Goal: Task Accomplishment & Management: Complete application form

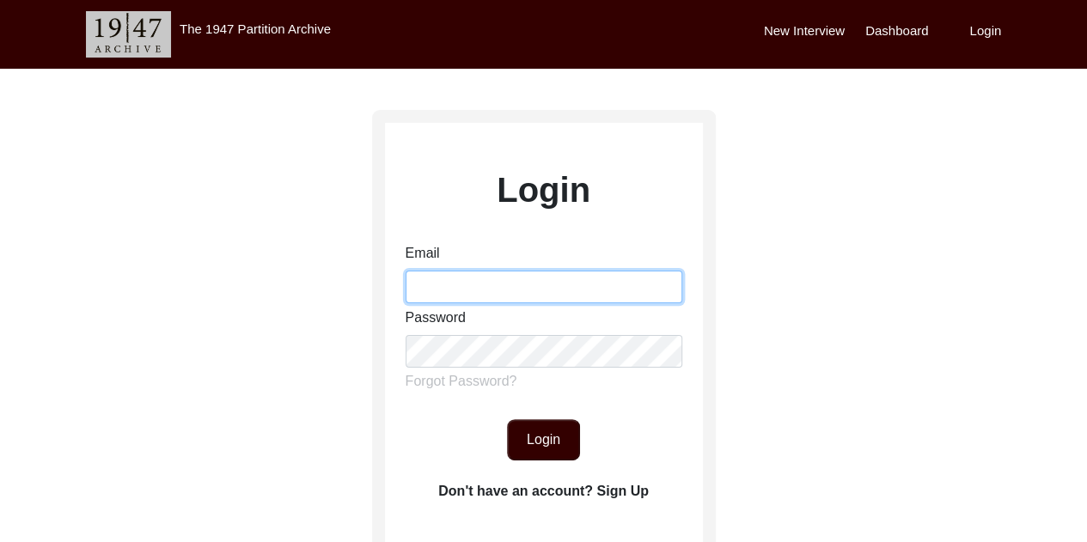
type input "[EMAIL_ADDRESS][DOMAIN_NAME]"
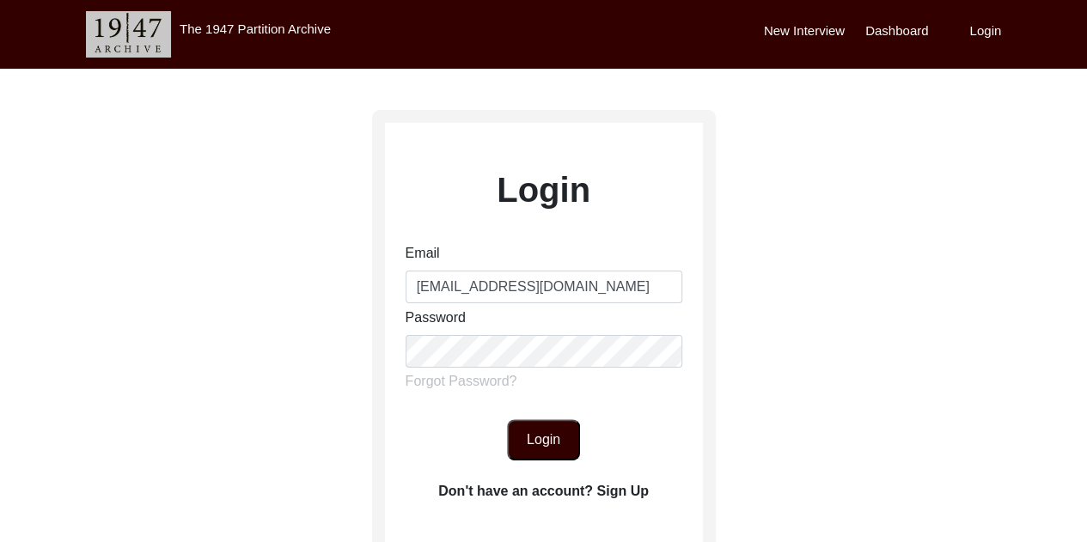
click at [549, 433] on button "Login" at bounding box center [543, 439] width 73 height 41
click at [531, 446] on button "Login" at bounding box center [543, 439] width 73 height 41
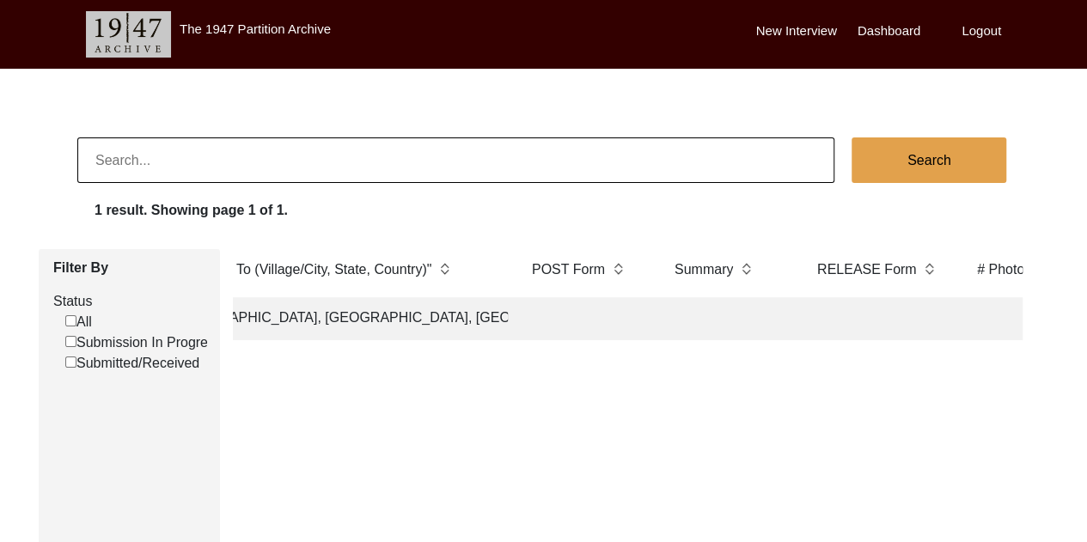
scroll to position [0, 2790]
click at [477, 315] on td "[GEOGRAPHIC_DATA], [GEOGRAPHIC_DATA], [GEOGRAPHIC_DATA]" at bounding box center [333, 318] width 344 height 43
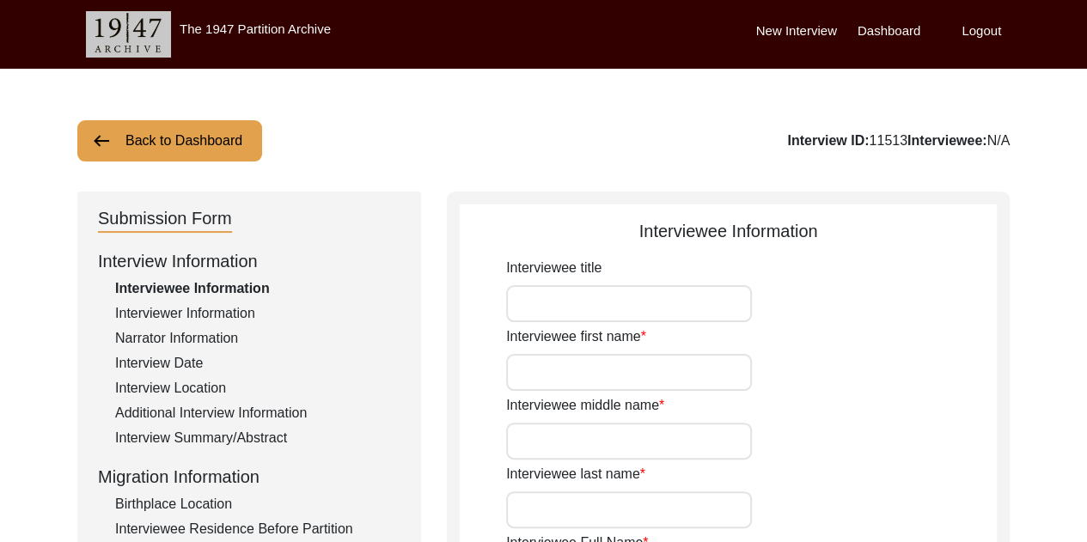
type input "Mrs."
type input "Bhag"
type input "-"
type input "[PERSON_NAME]"
type input "Bhag Manchanda"
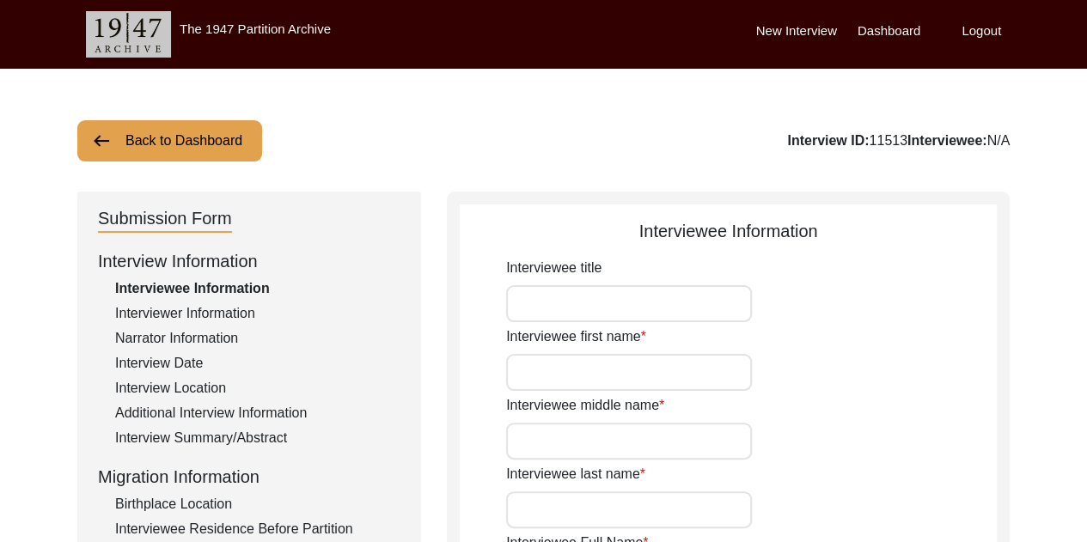
type input "Bhag Manchanda"
type input "She carries her birth name after marriage."
type input "[DATE]"
type input "She mentioned that her birth year is [DEMOGRAPHIC_DATA], but her father had set…"
type input "82"
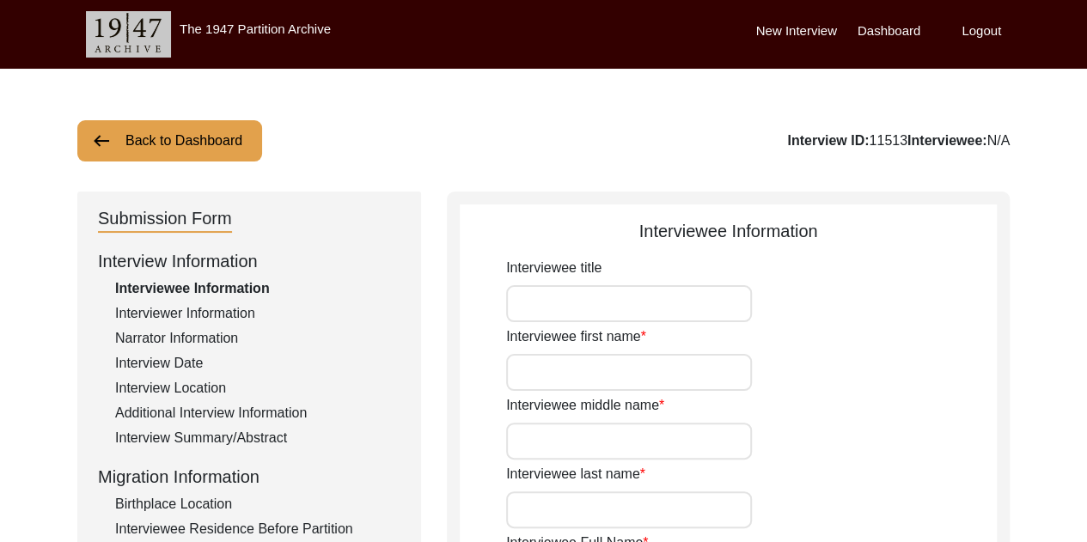
type input "[DEMOGRAPHIC_DATA]"
type input "Multani"
type input "Derawali"
type input "[DEMOGRAPHIC_DATA]"
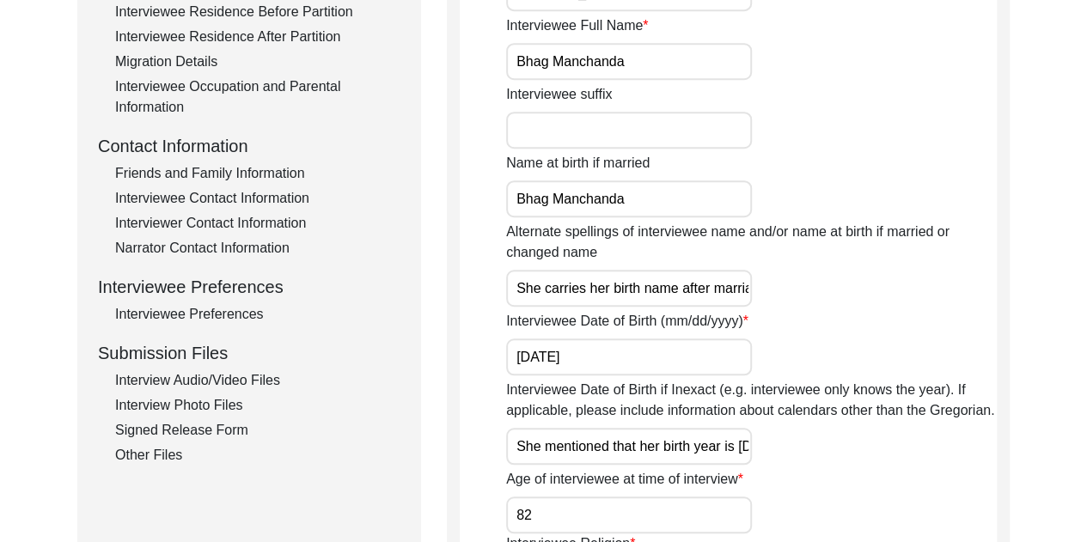
scroll to position [519, 0]
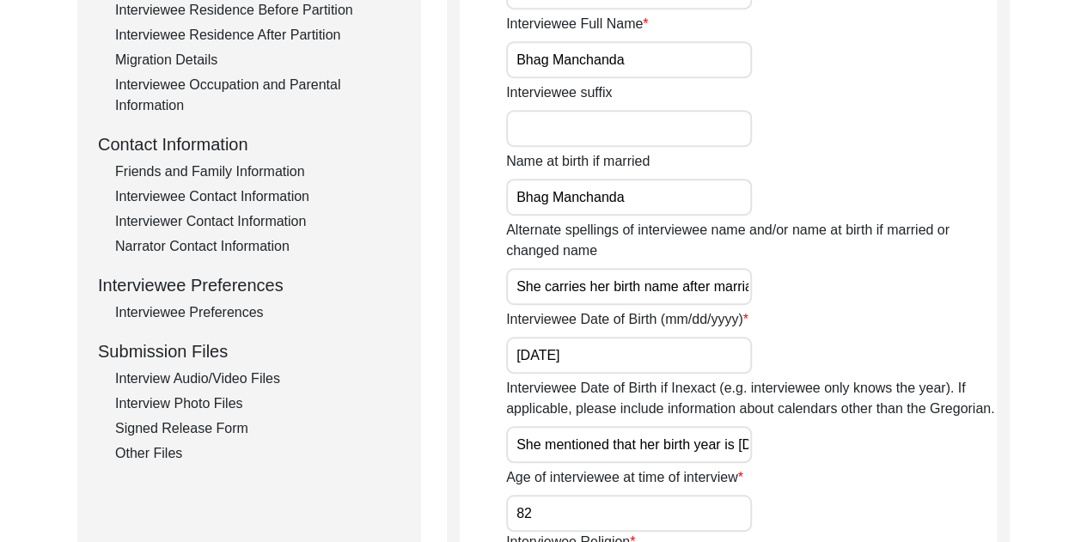
click at [227, 379] on div "Interview Audio/Video Files" at bounding box center [257, 379] width 285 height 21
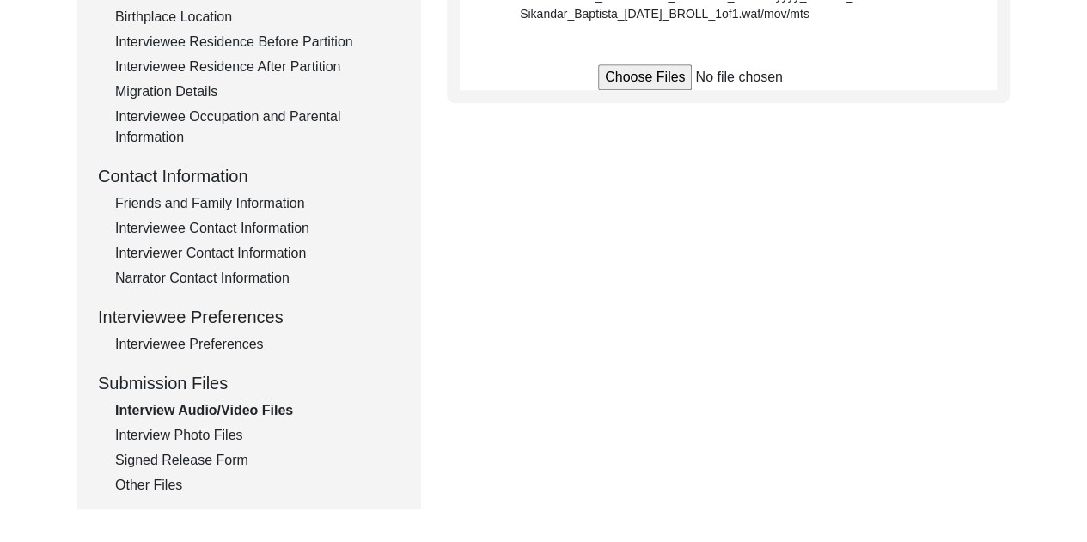
scroll to position [490, 0]
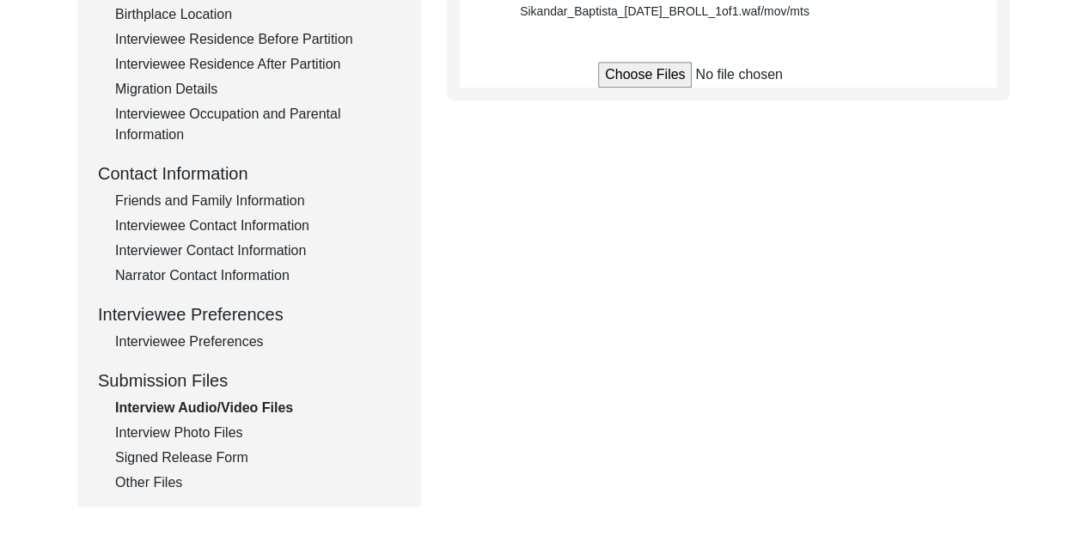
click at [227, 431] on div "Interview Photo Files" at bounding box center [257, 433] width 285 height 21
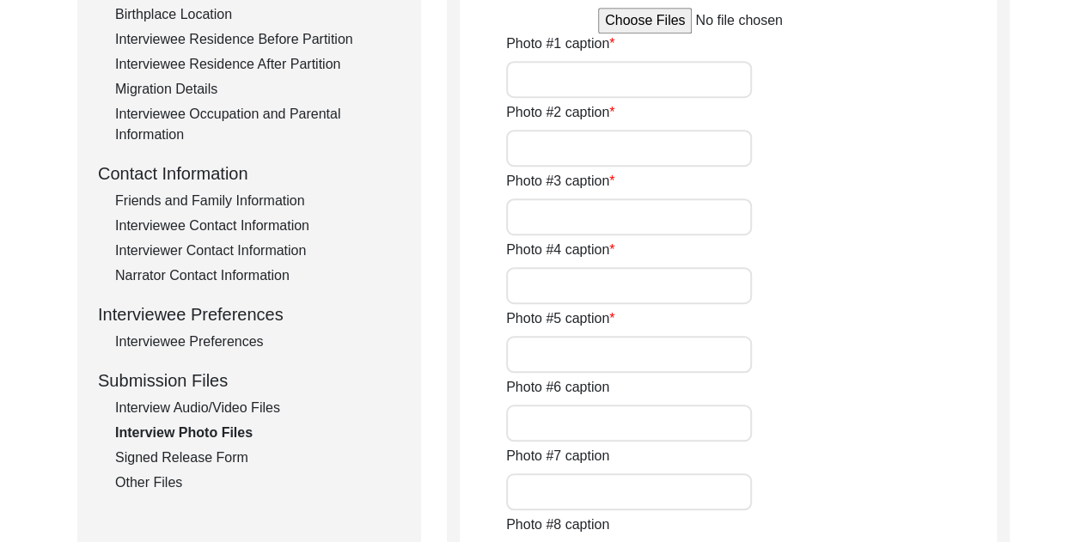
type input "Photo of [PERSON_NAME] playing carrom with her family. According to Ms. [PERSON…"
type input "Recent photo of [PERSON_NAME]."
type input "Photo of Mr. and [PERSON_NAME] cutting a cake during a celebration at home."
type input "Recent photograph of Mr. and [PERSON_NAME]."
type input "Recent photograph of [PERSON_NAME] with her daughter-in-law, Ms. [PERSON_NAME]'…"
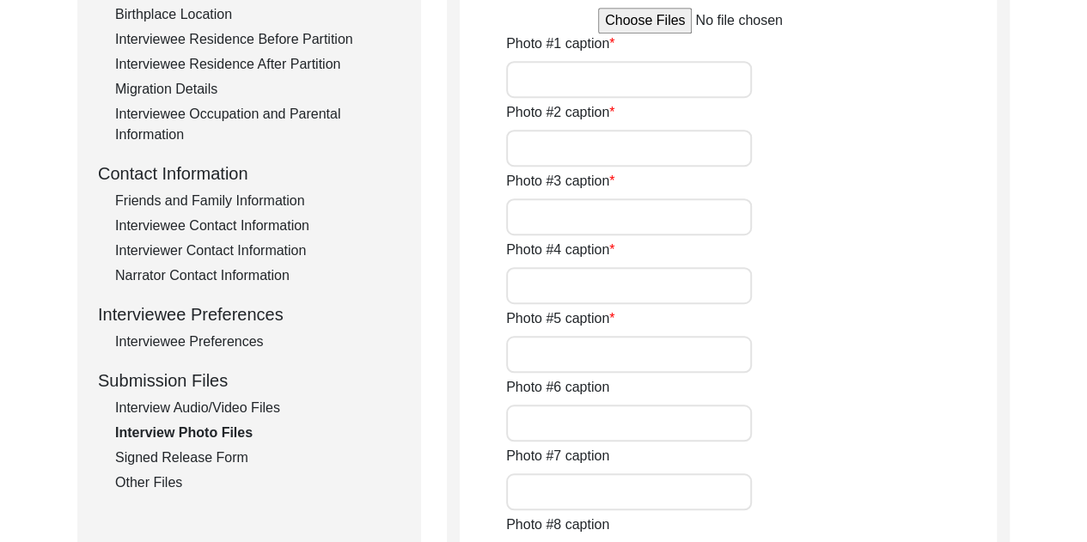
type input "Photograph of [PERSON_NAME] and her friend [PERSON_NAME] at the time of graduat…"
type input "Photograph of Mr. and [PERSON_NAME] from the time of their son's wedding ceremo…"
type input "Old photograph of [PERSON_NAME] with her daughter-in-law, Ms. [PERSON_NAME]'s m…"
type input "Photo of Mr. and [PERSON_NAME] from the time of their marriage. [PERSON_NAME] m…"
type input "Photograph of [PERSON_NAME] with her sisters."
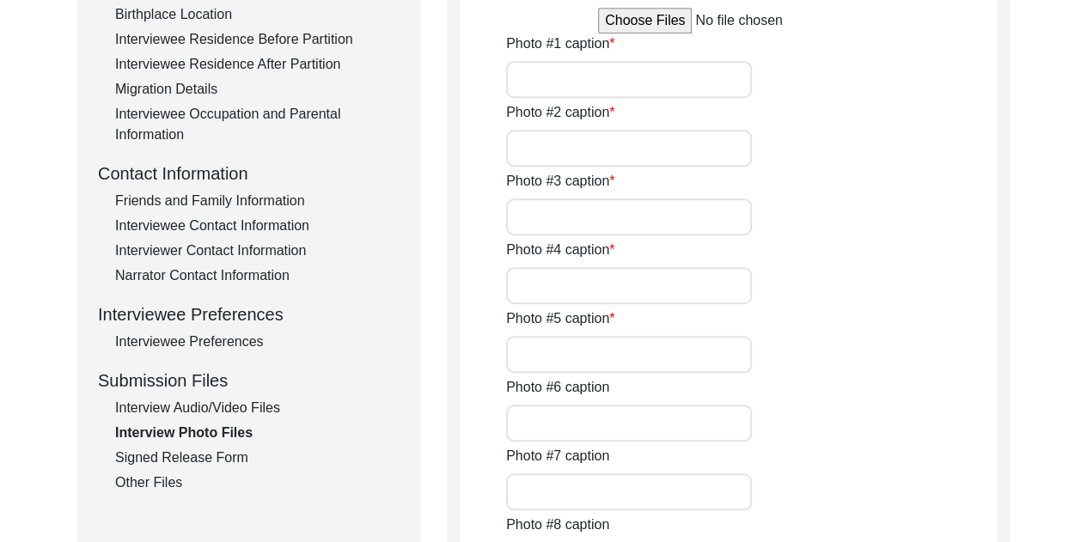
type input "Old photograph of [PERSON_NAME] in [GEOGRAPHIC_DATA] attire, probably taken fro…"
type textarea "I was fortunate enough to snap some pictures of an album that the family had ma…"
type input "3of11"
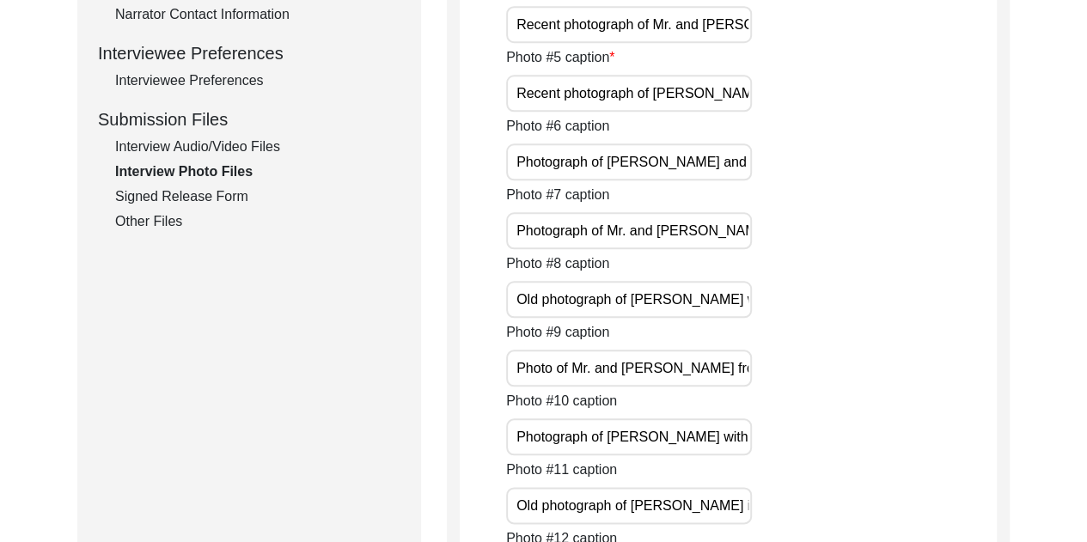
scroll to position [749, 0]
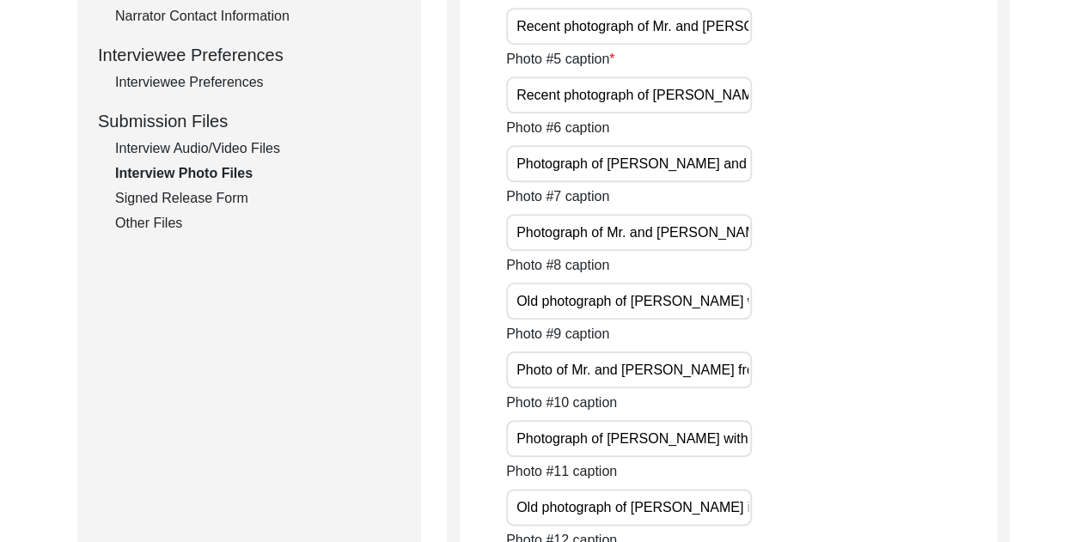
click at [240, 195] on div "Signed Release Form" at bounding box center [257, 198] width 285 height 21
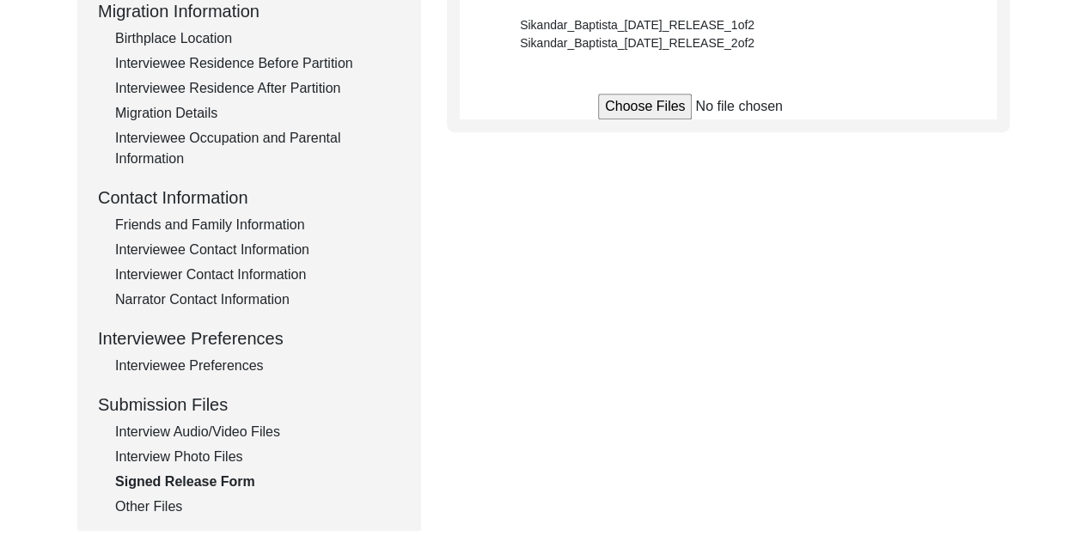
scroll to position [468, 0]
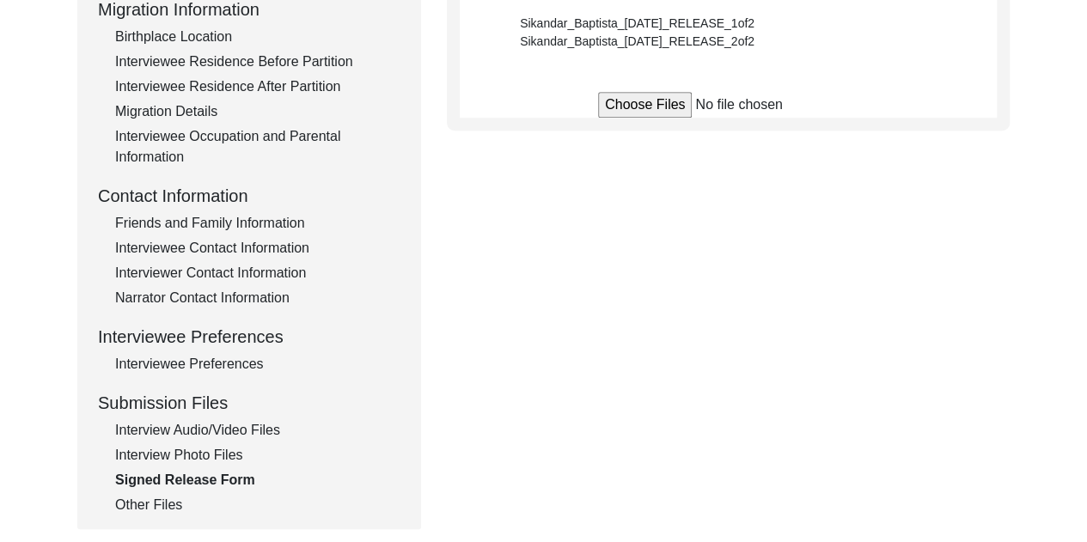
click at [215, 431] on div "Interview Audio/Video Files" at bounding box center [257, 430] width 285 height 21
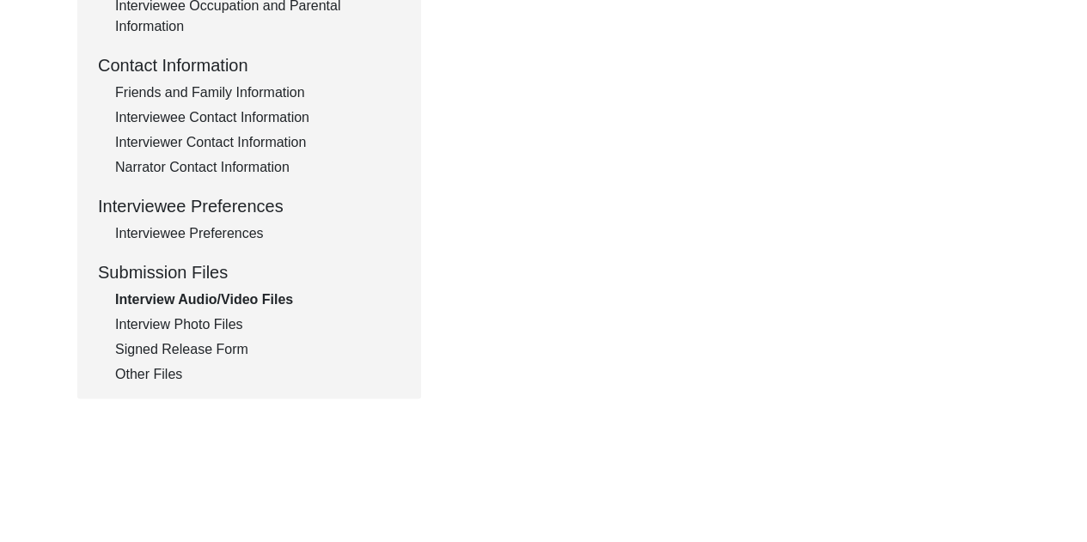
scroll to position [600, 0]
click at [207, 323] on div "Interview Photo Files" at bounding box center [257, 323] width 285 height 21
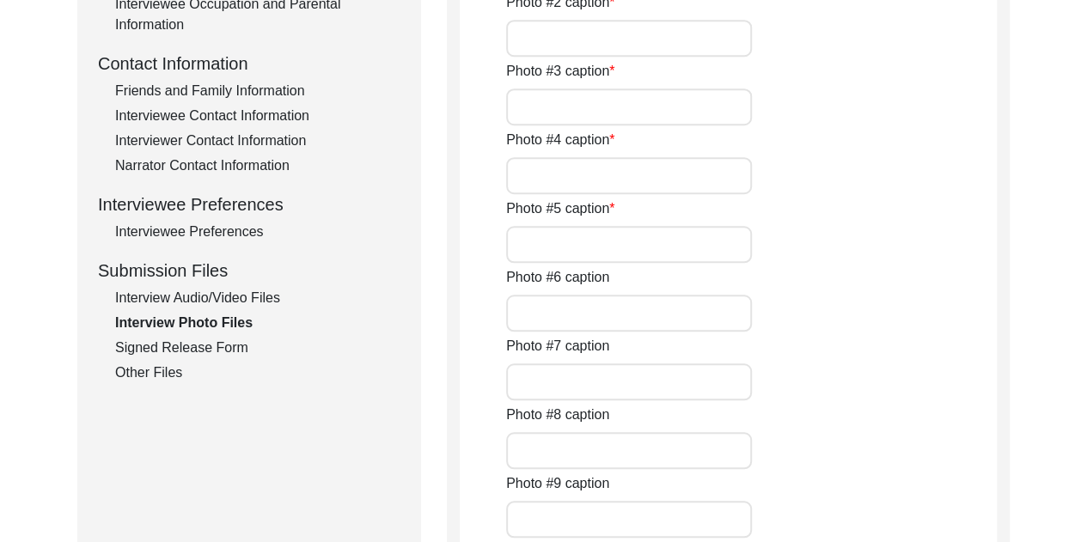
type input "Photo of [PERSON_NAME] playing carrom with her family. According to Ms. [PERSON…"
type input "Recent photo of [PERSON_NAME]."
type input "Photo of Mr. and [PERSON_NAME] cutting a cake during a celebration at home."
type input "Recent photograph of Mr. and [PERSON_NAME]."
type input "Recent photograph of [PERSON_NAME] with her daughter-in-law, Ms. [PERSON_NAME]'…"
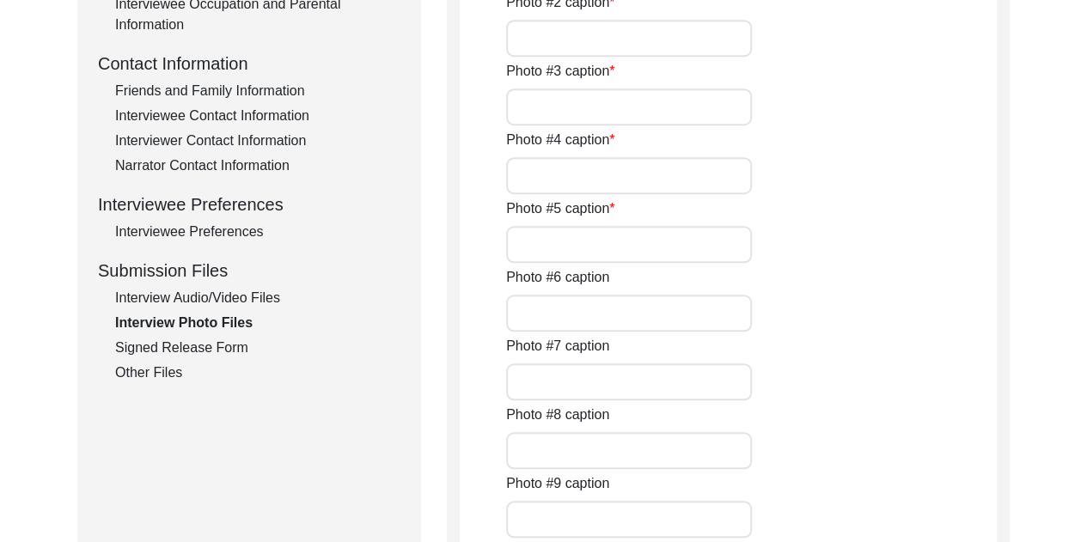
type input "Photograph of [PERSON_NAME] and her friend [PERSON_NAME] at the time of graduat…"
type input "Photograph of Mr. and [PERSON_NAME] from the time of their son's wedding ceremo…"
type input "Old photograph of [PERSON_NAME] with her daughter-in-law, Ms. [PERSON_NAME]'s m…"
type input "Photo of Mr. and [PERSON_NAME] from the time of their marriage. [PERSON_NAME] m…"
type input "Photograph of [PERSON_NAME] with her sisters."
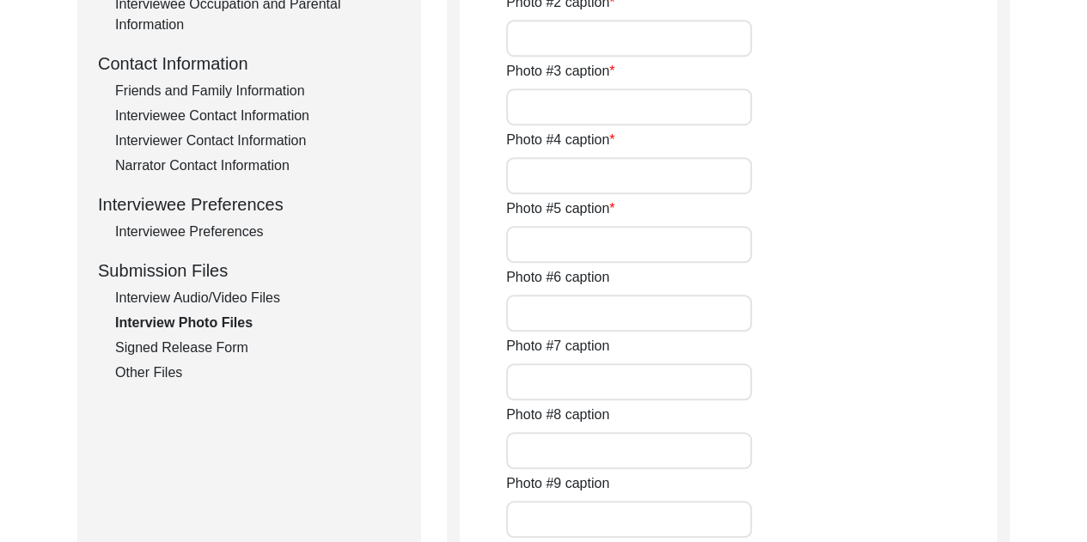
type input "Old photograph of [PERSON_NAME] in [GEOGRAPHIC_DATA] attire, probably taken fro…"
type textarea "I was fortunate enough to snap some pictures of an album that the family had ma…"
type input "3of11"
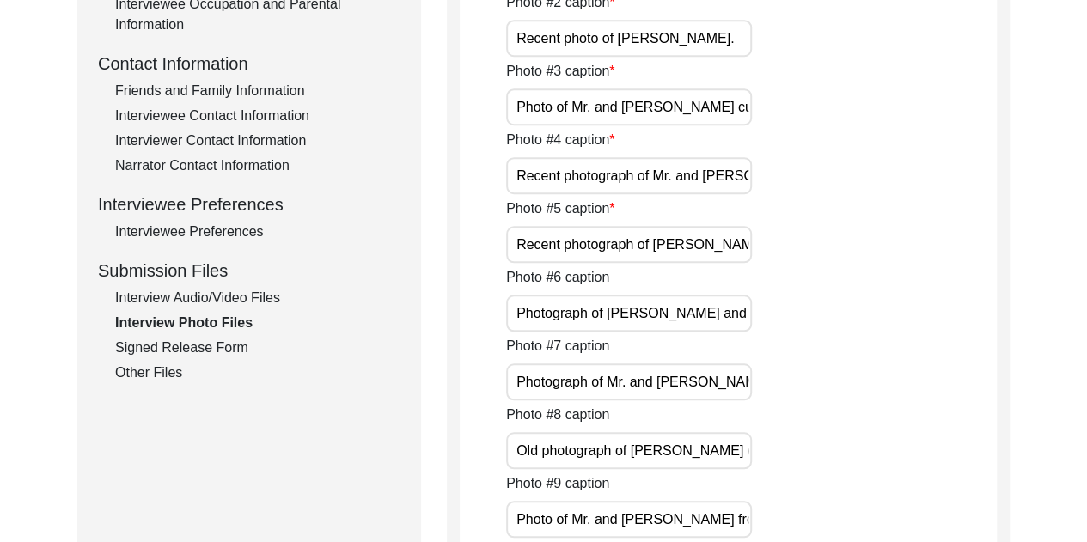
click at [140, 372] on div "Other Files" at bounding box center [257, 373] width 285 height 21
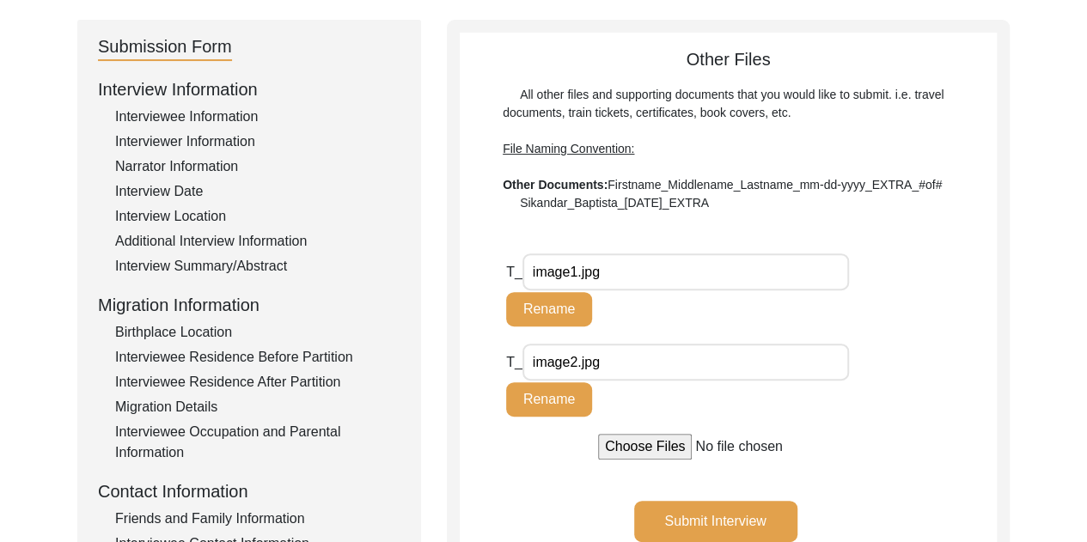
scroll to position [165, 0]
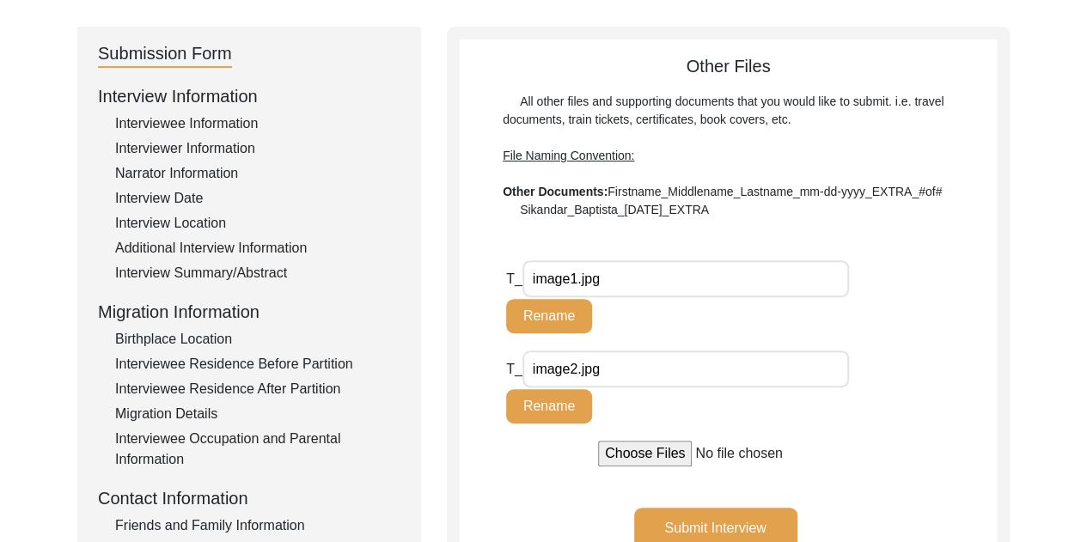
click at [674, 104] on div "All other files and supporting documents that you would like to submit. i.e. tr…" at bounding box center [728, 156] width 451 height 126
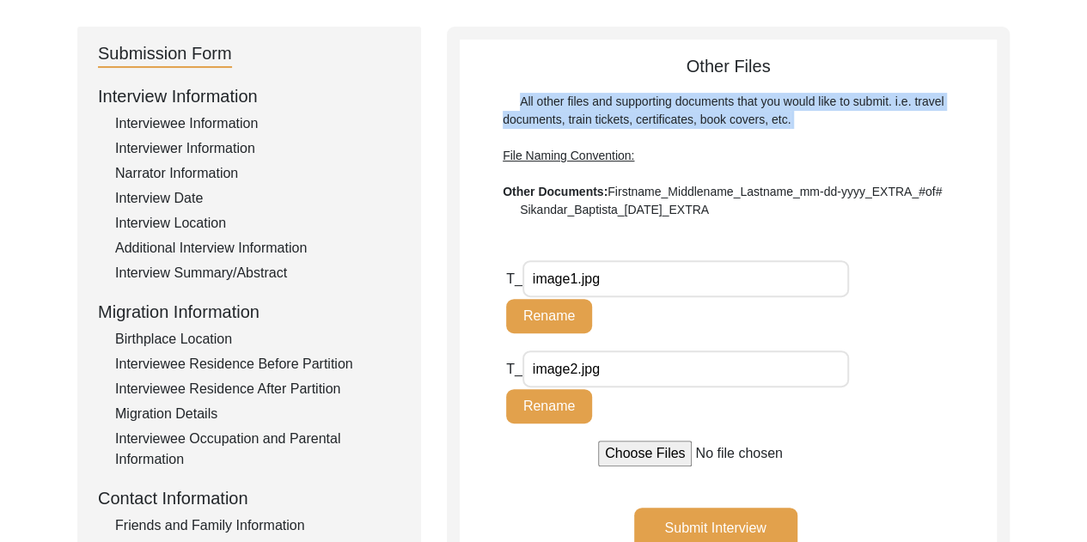
click at [674, 104] on div "All other files and supporting documents that you would like to submit. i.e. tr…" at bounding box center [728, 156] width 451 height 126
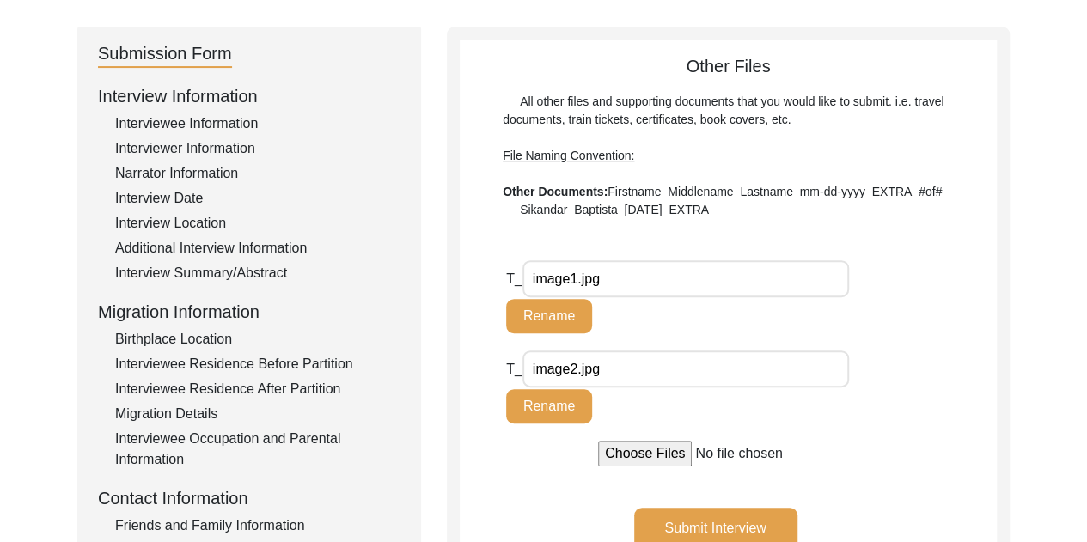
click at [596, 189] on b "Other Documents:" at bounding box center [555, 192] width 105 height 14
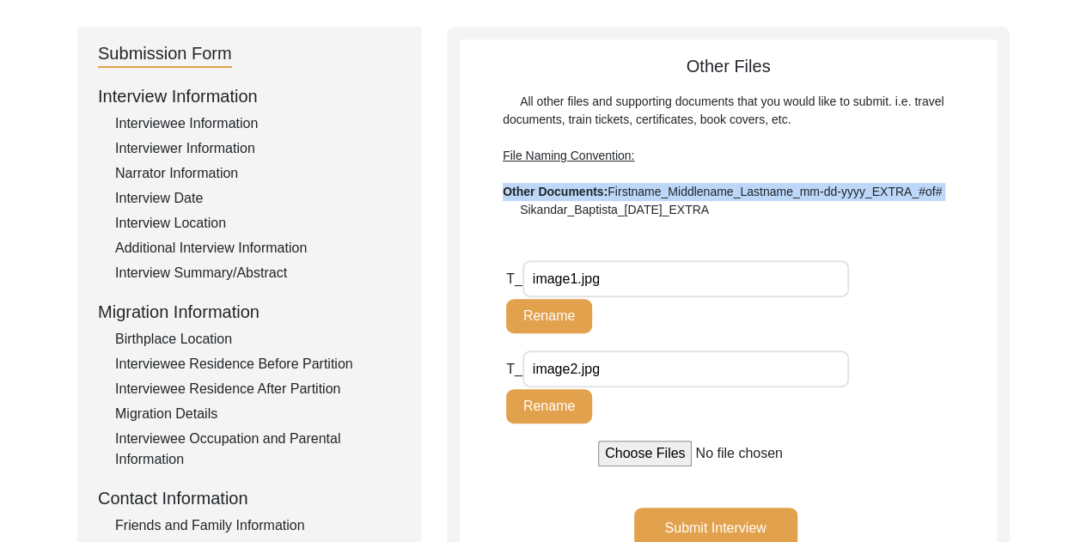
click at [596, 189] on b "Other Documents:" at bounding box center [555, 192] width 105 height 14
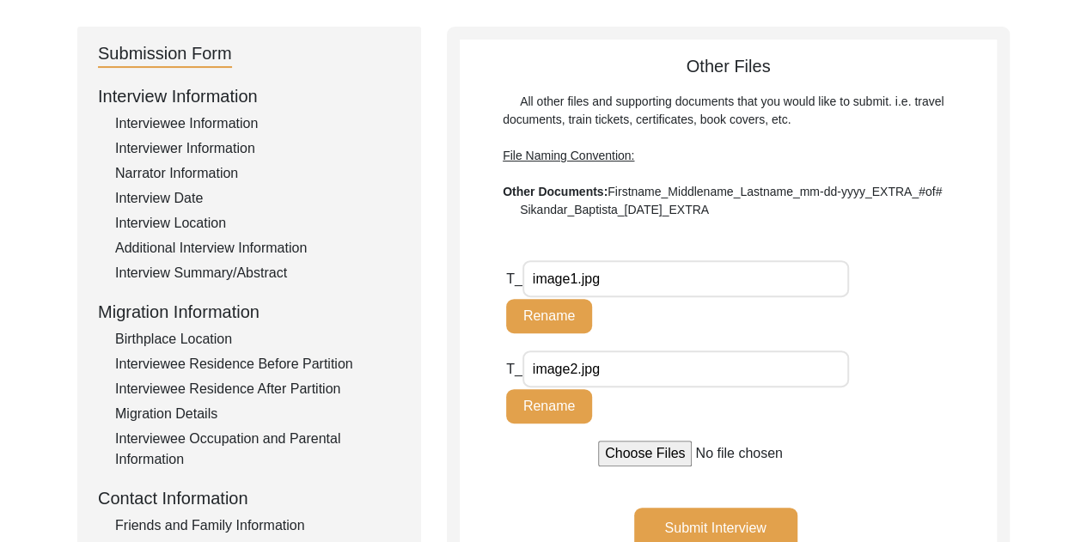
click at [584, 204] on div "All other files and supporting documents that you would like to submit. i.e. tr…" at bounding box center [728, 156] width 451 height 126
click at [567, 190] on b "Other Documents:" at bounding box center [555, 192] width 105 height 14
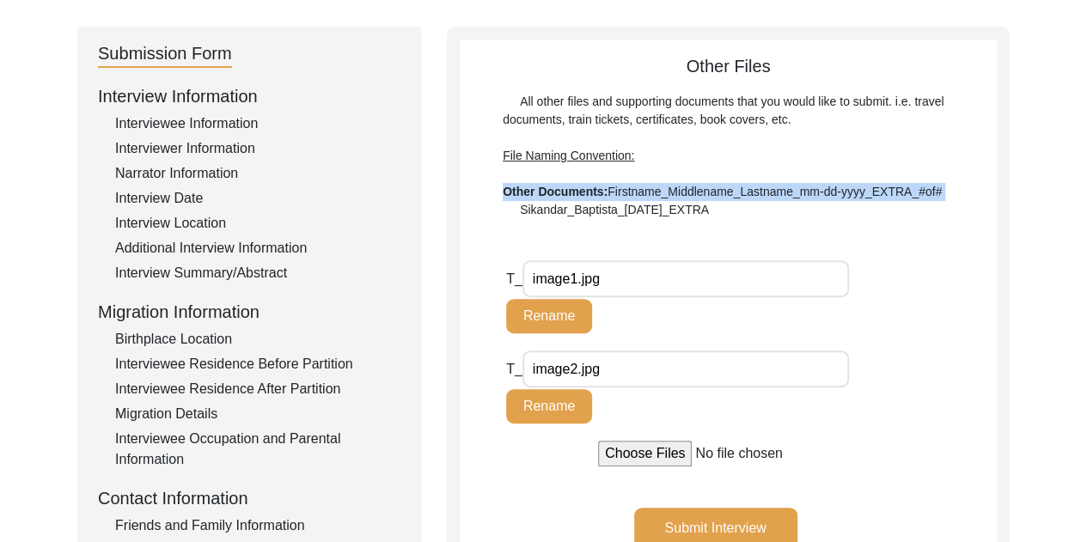
click at [567, 190] on b "Other Documents:" at bounding box center [555, 192] width 105 height 14
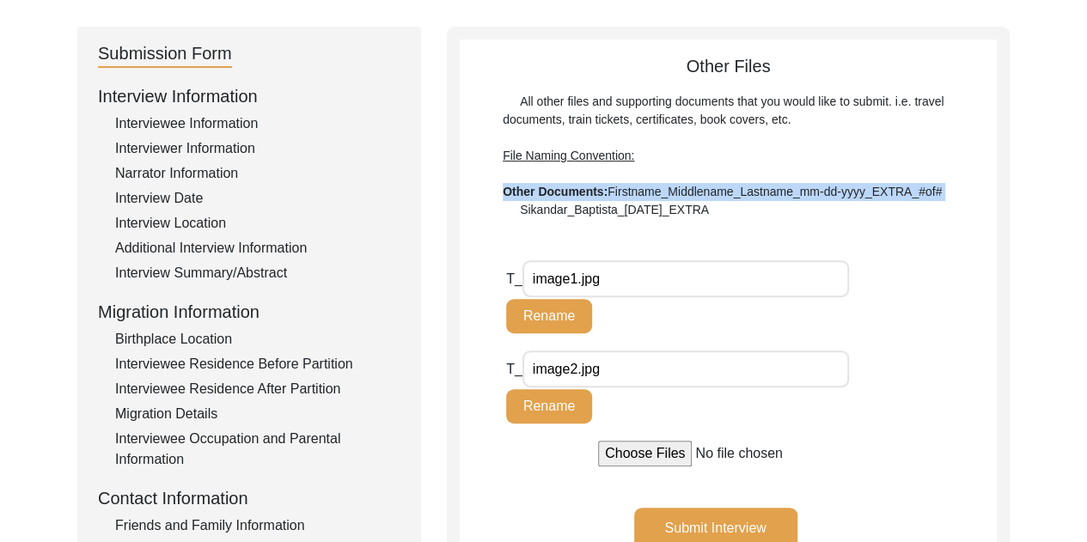
click at [567, 190] on b "Other Documents:" at bounding box center [555, 192] width 105 height 14
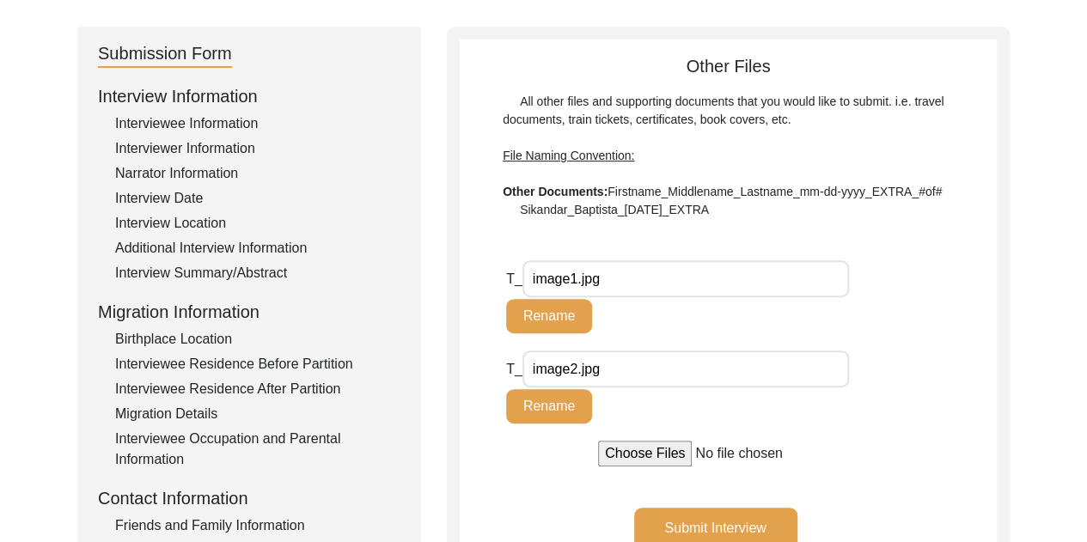
click at [672, 248] on div "Other Files All other files and supporting documents that you would like to sub…" at bounding box center [728, 315] width 537 height 524
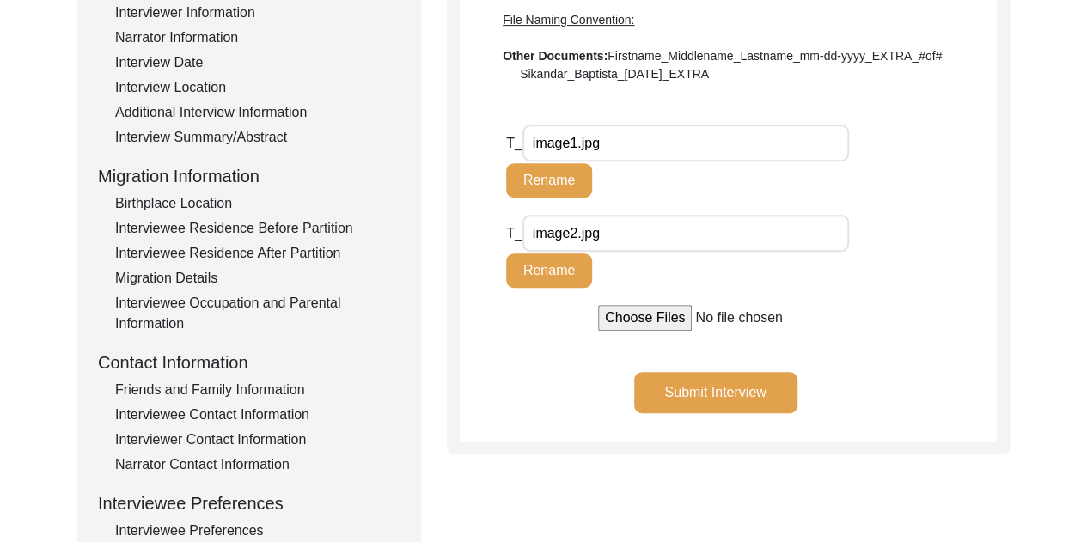
scroll to position [321, 0]
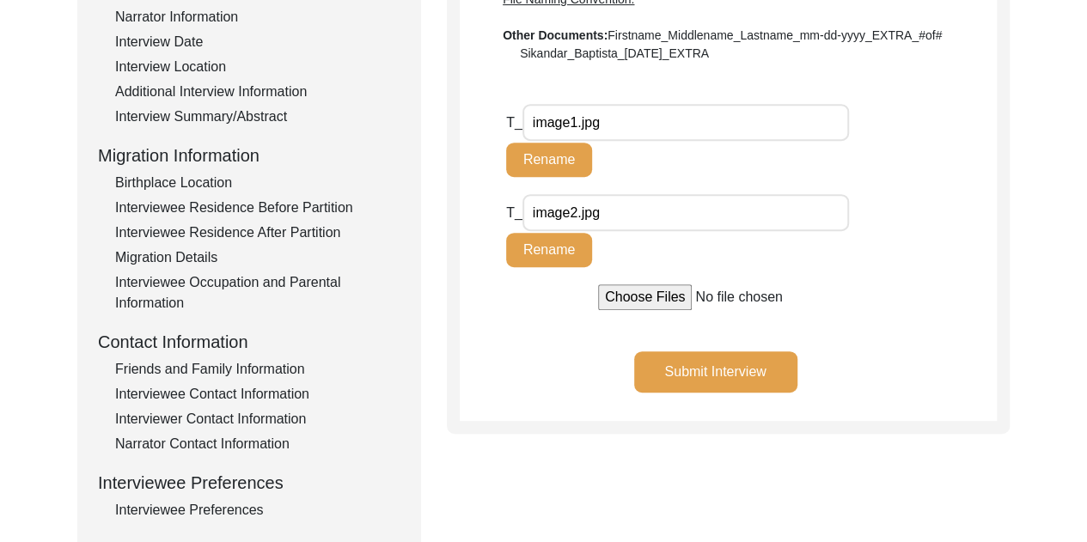
click at [627, 223] on input "image2.jpg" at bounding box center [686, 212] width 327 height 37
click at [574, 213] on input "image2.jpg" at bounding box center [686, 212] width 327 height 37
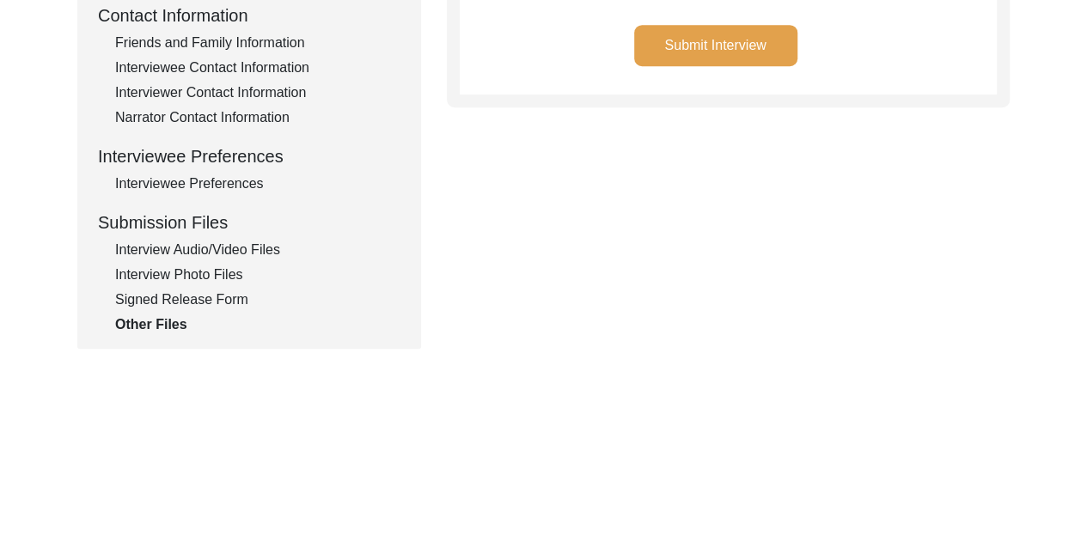
scroll to position [700, 0]
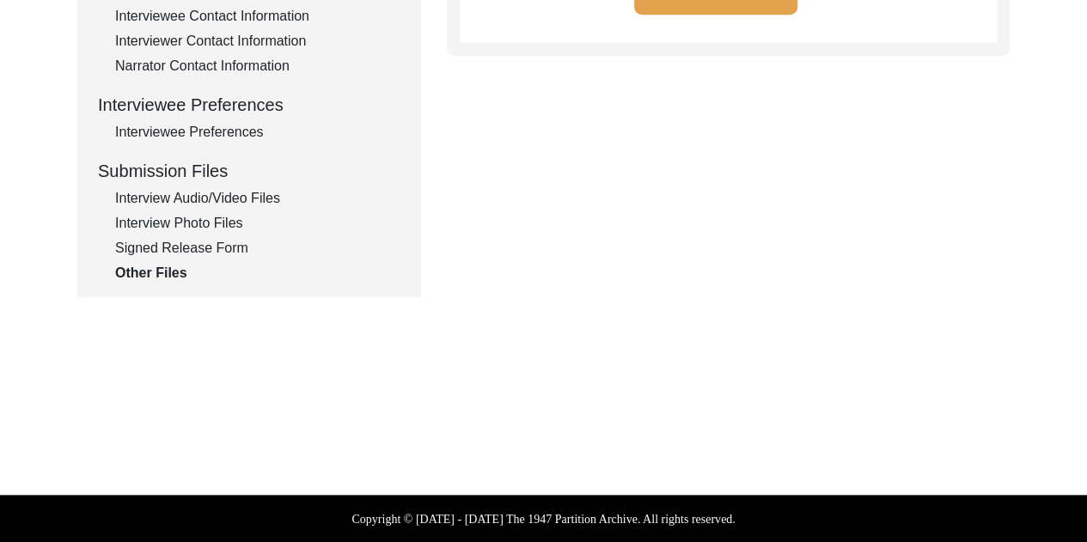
click at [215, 224] on div "Interview Photo Files" at bounding box center [257, 223] width 285 height 21
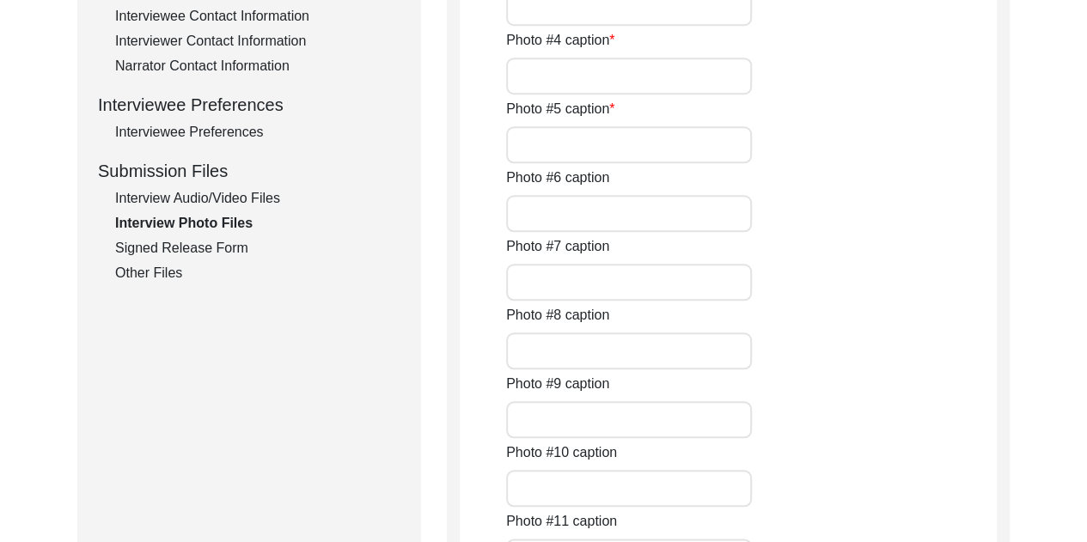
type input "Photo of [PERSON_NAME] playing carrom with her family. According to Ms. [PERSON…"
type input "Recent photo of [PERSON_NAME]."
type input "Photo of Mr. and [PERSON_NAME] cutting a cake during a celebration at home."
type input "Recent photograph of Mr. and [PERSON_NAME]."
type input "Recent photograph of [PERSON_NAME] with her daughter-in-law, Ms. [PERSON_NAME]'…"
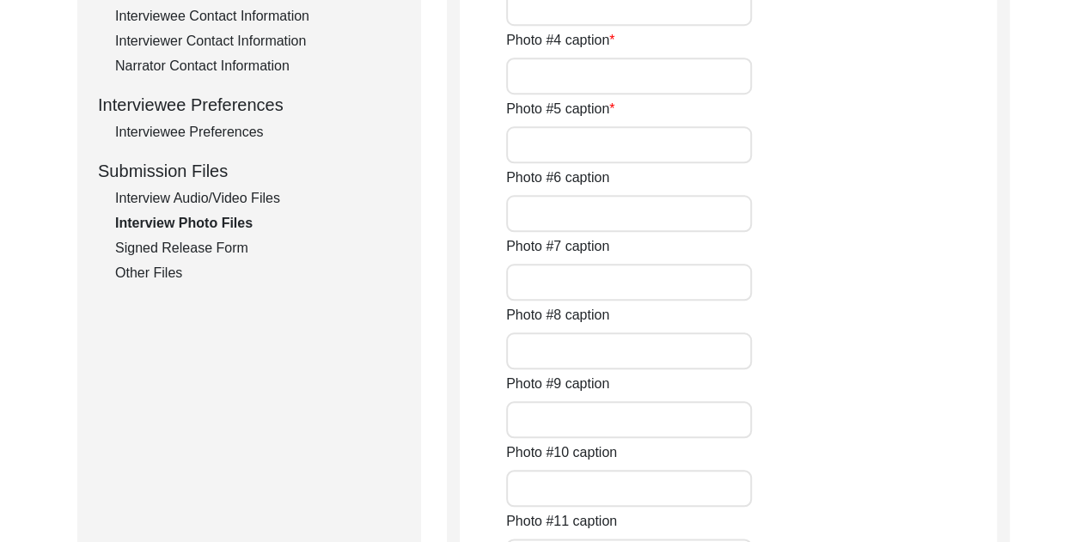
type input "Photograph of [PERSON_NAME] and her friend [PERSON_NAME] at the time of graduat…"
type input "Photograph of Mr. and [PERSON_NAME] from the time of their son's wedding ceremo…"
type input "Old photograph of [PERSON_NAME] with her daughter-in-law, Ms. [PERSON_NAME]'s m…"
type input "Photo of Mr. and [PERSON_NAME] from the time of their marriage. [PERSON_NAME] m…"
type input "Photograph of [PERSON_NAME] with her sisters."
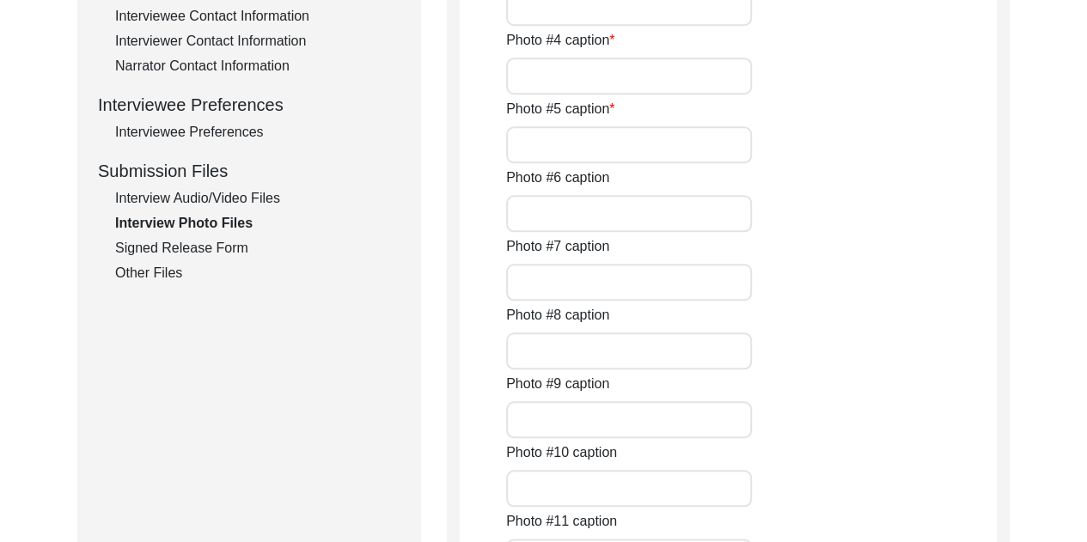
type input "Old photograph of [PERSON_NAME] in [GEOGRAPHIC_DATA] attire, probably taken fro…"
type textarea "I was fortunate enough to snap some pictures of an album that the family had ma…"
type input "3of11"
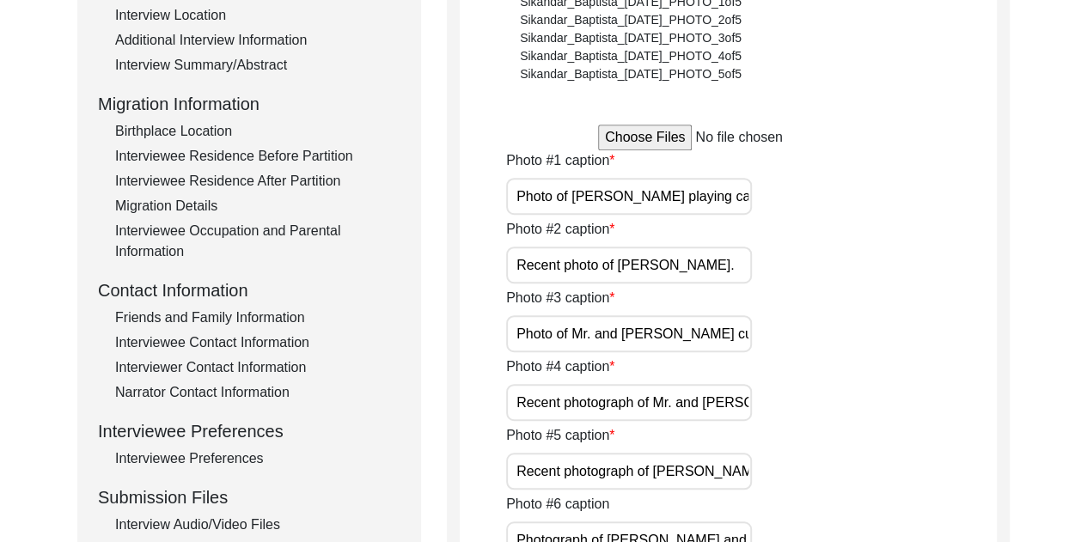
scroll to position [370, 0]
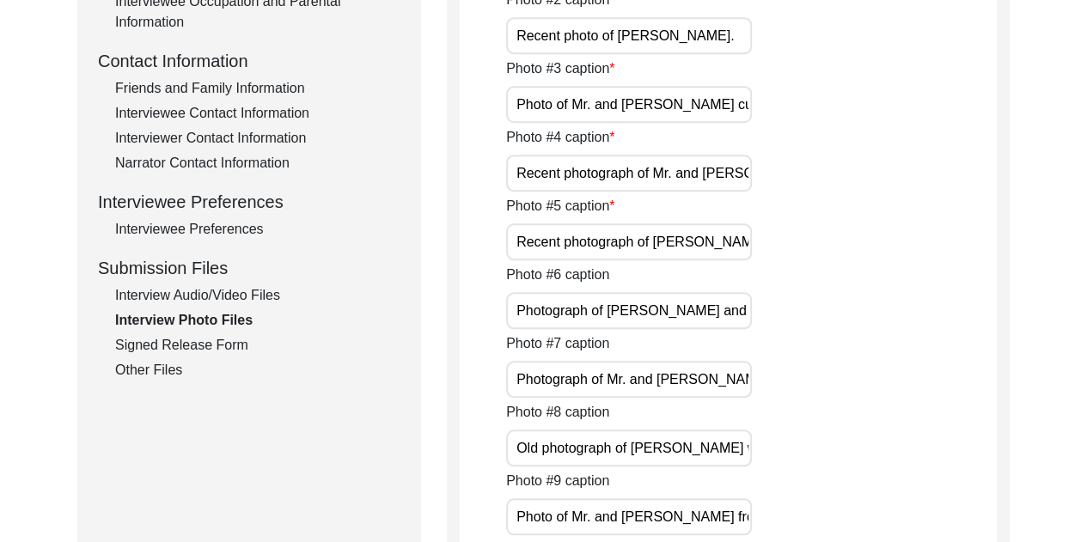
scroll to position [602, 0]
click at [241, 296] on div "Interview Audio/Video Files" at bounding box center [257, 296] width 285 height 21
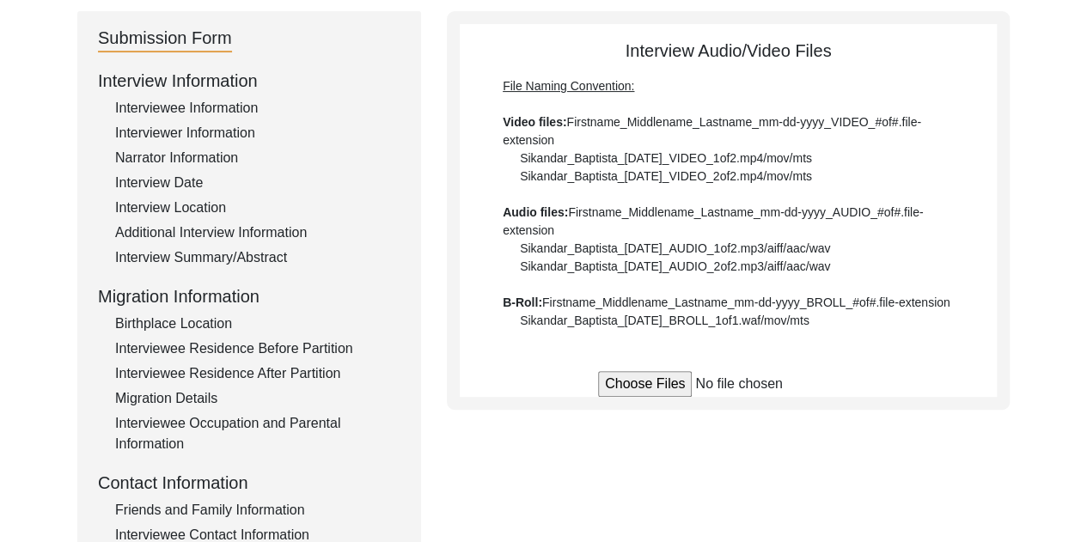
scroll to position [0, 0]
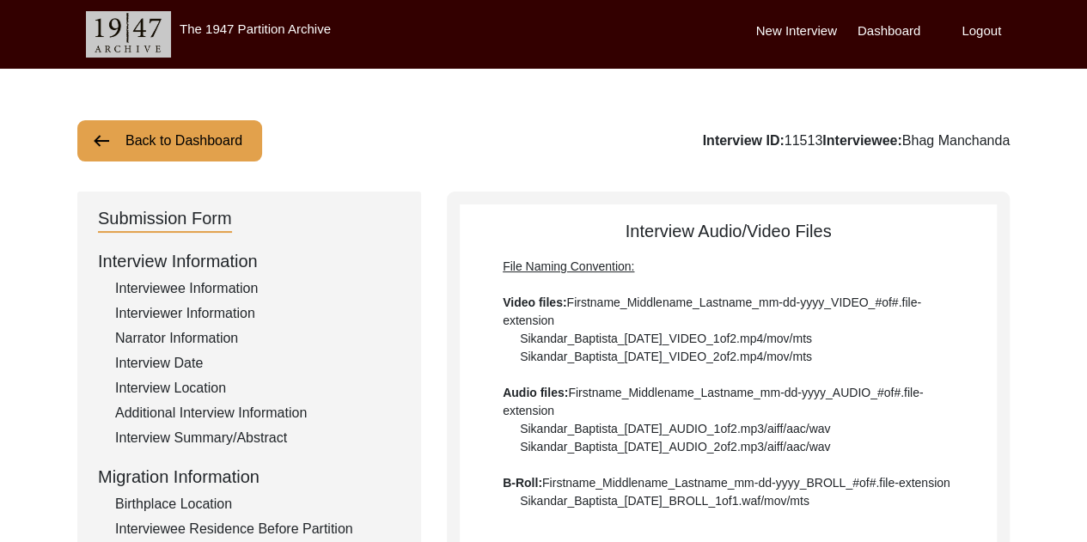
click at [177, 144] on button "Back to Dashboard" at bounding box center [169, 140] width 185 height 41
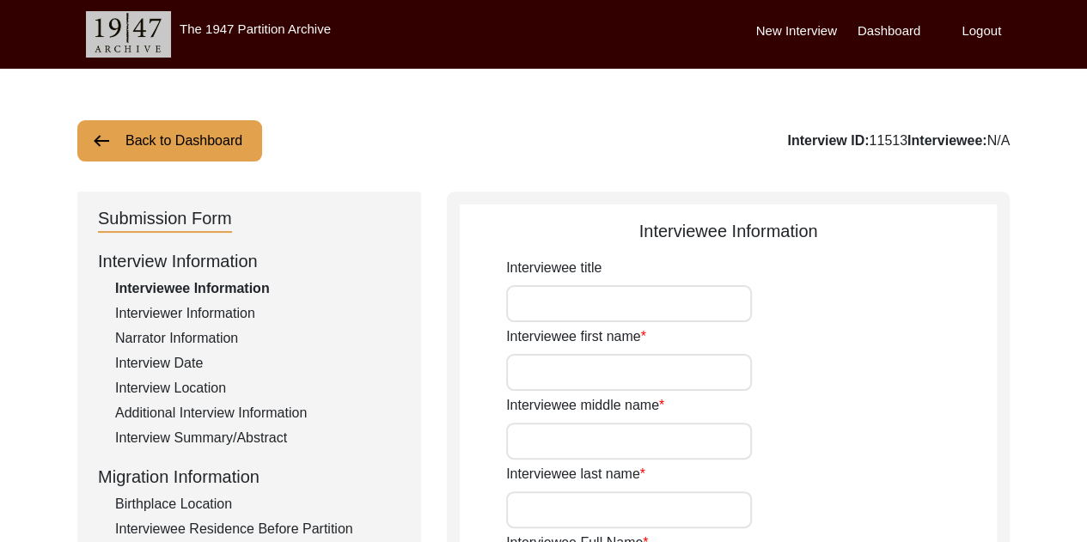
type input "Mrs."
type input "Bhag"
type input "-"
type input "[PERSON_NAME]"
type input "Bhag Manchanda"
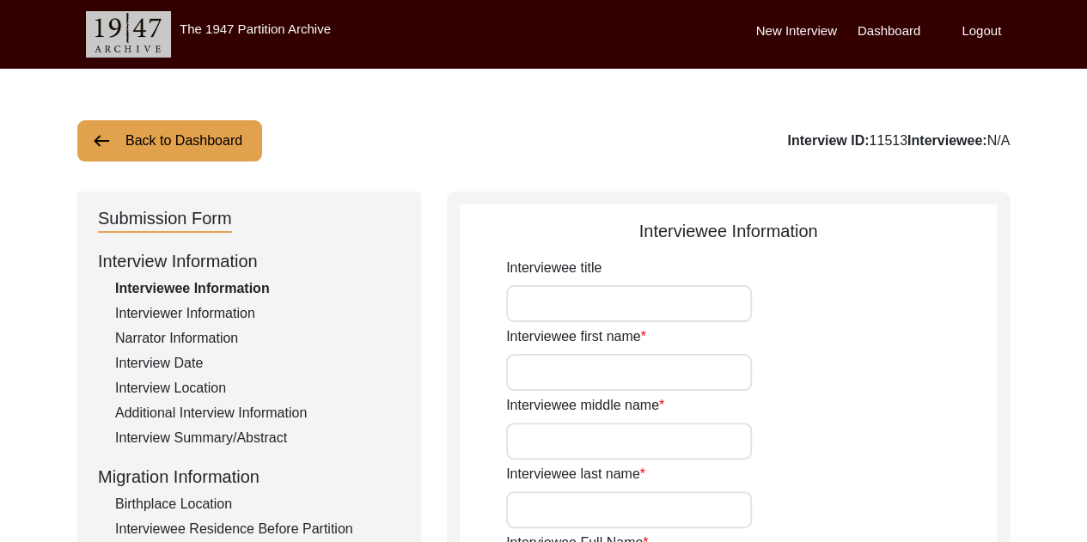
type input "Bhag Manchanda"
type input "She carries her birth name after marriage."
type input "[DATE]"
type input "She mentioned that her birth year is [DEMOGRAPHIC_DATA], but her father had set…"
type input "82"
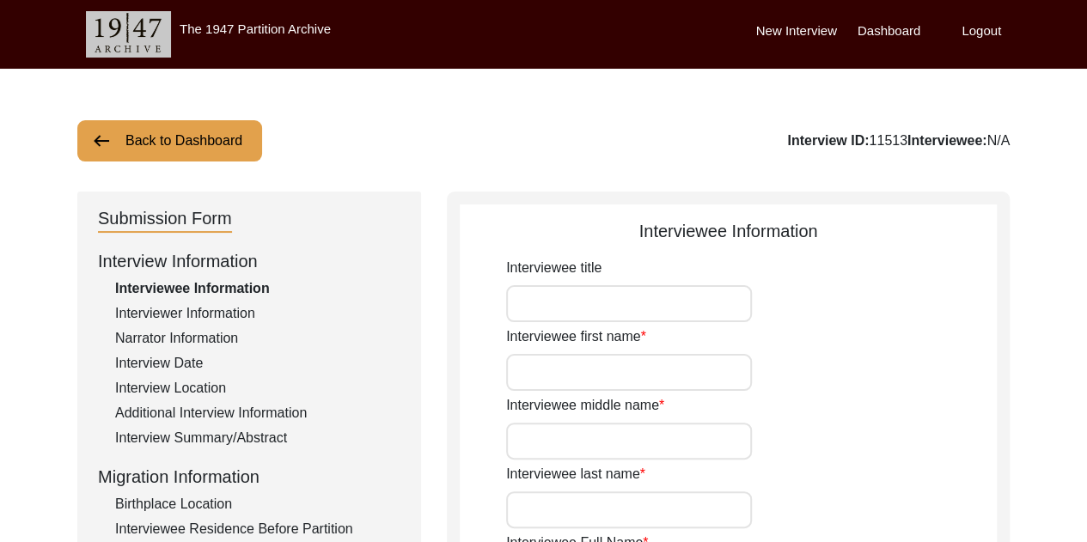
type input "[DEMOGRAPHIC_DATA]"
type input "Multani"
type input "Derawali"
type input "[DEMOGRAPHIC_DATA]"
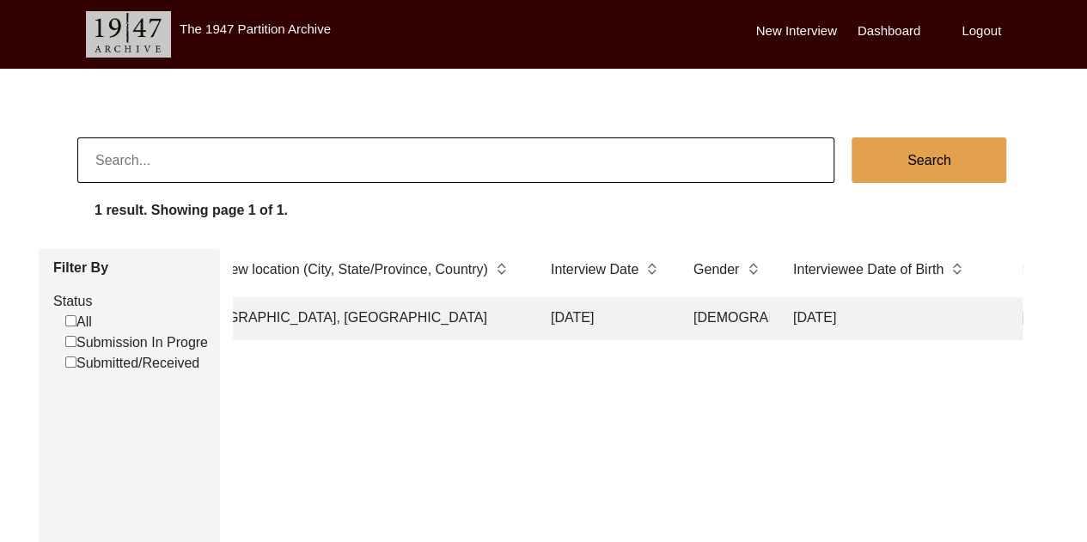
scroll to position [0, 1274]
